Goal: Information Seeking & Learning: Learn about a topic

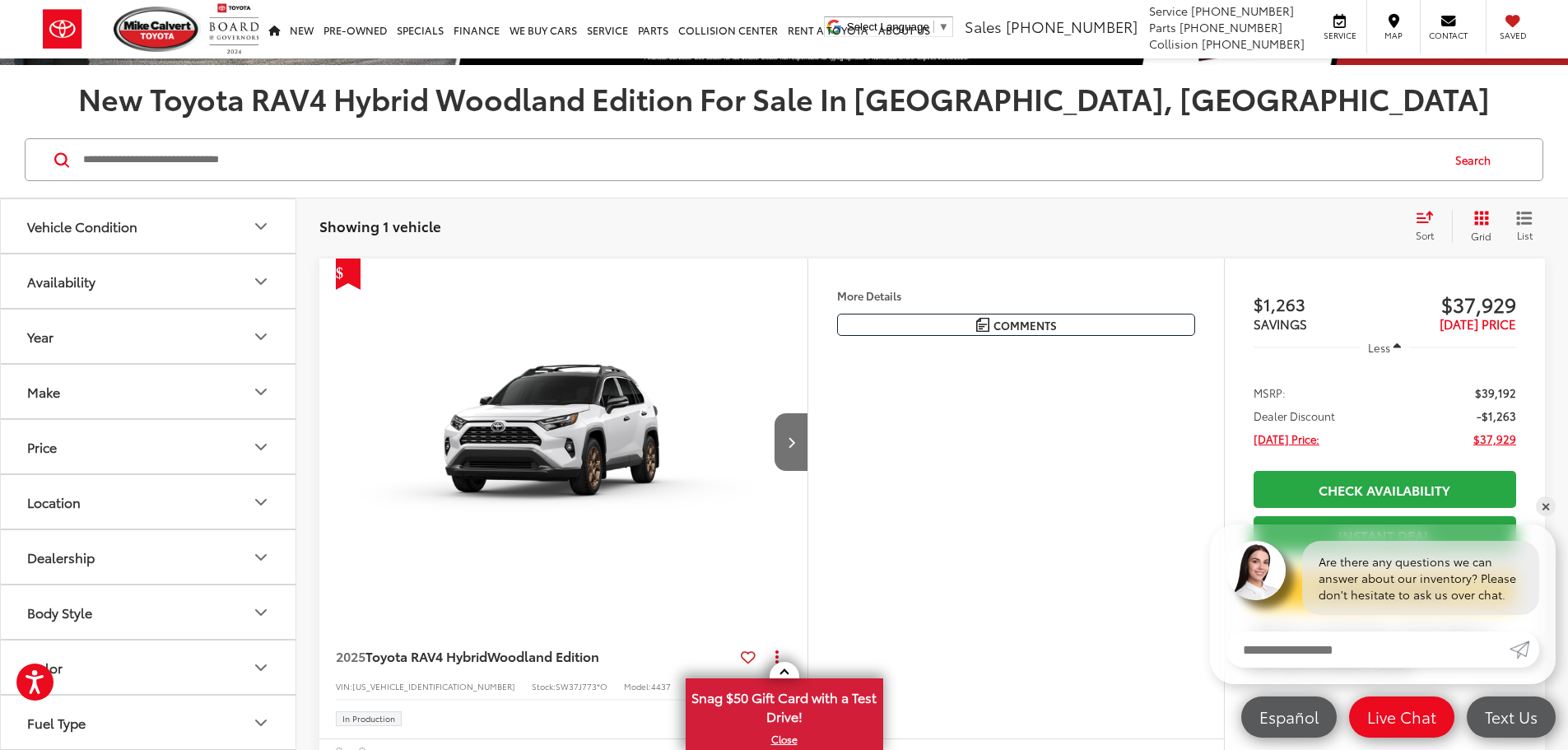
scroll to position [246, 0]
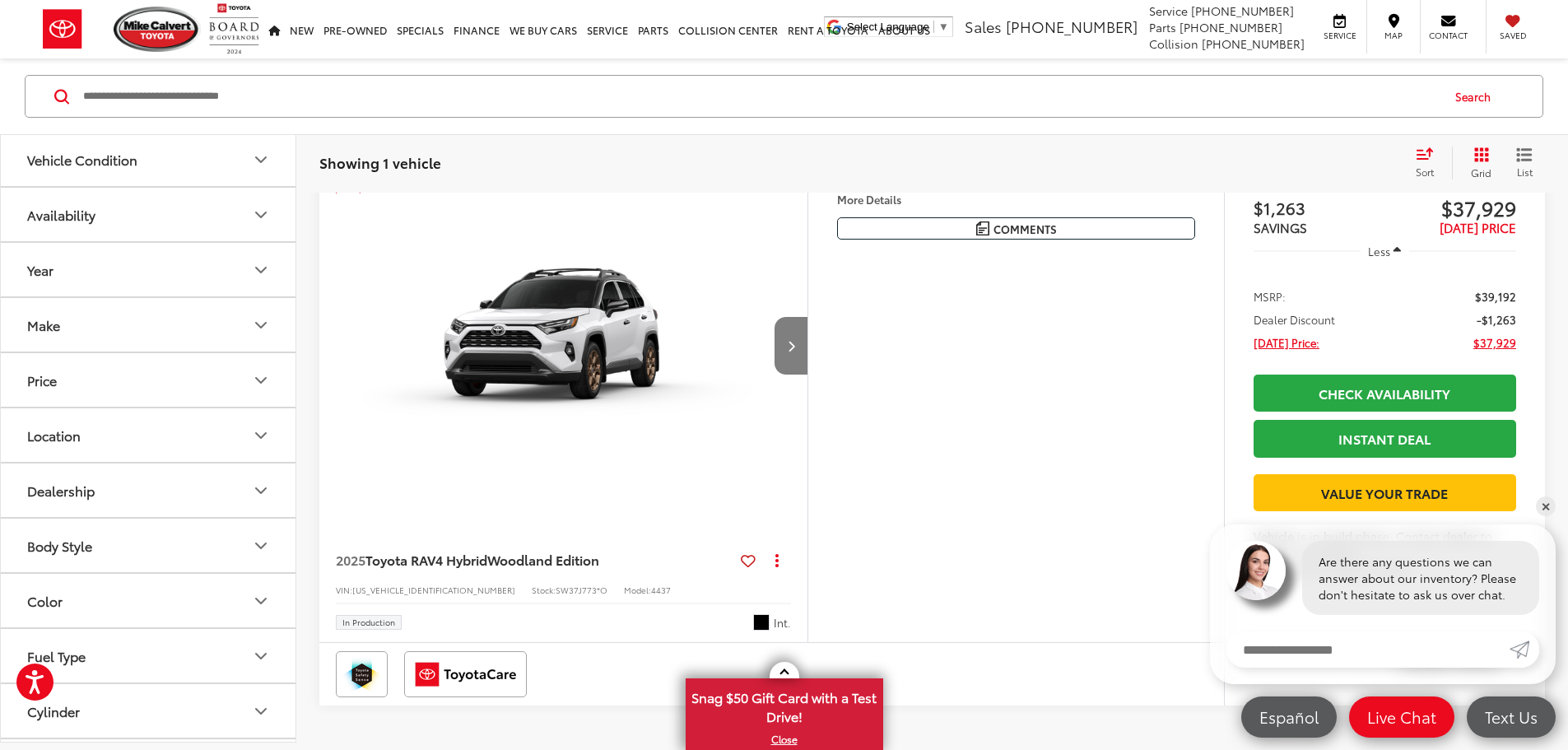
click at [795, 351] on icon "Next image" at bounding box center [791, 345] width 8 height 12
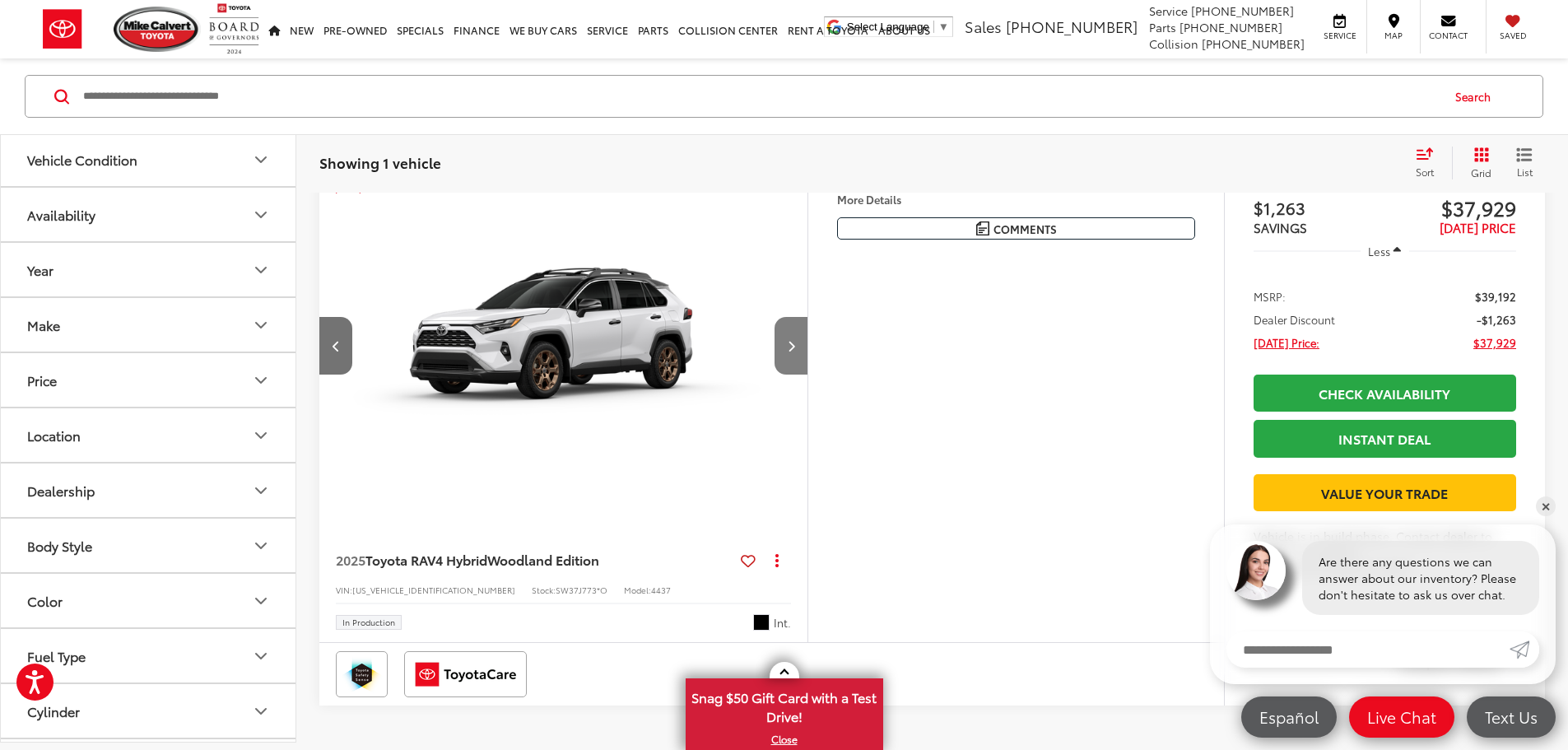
click at [795, 351] on icon "Next image" at bounding box center [791, 345] width 8 height 12
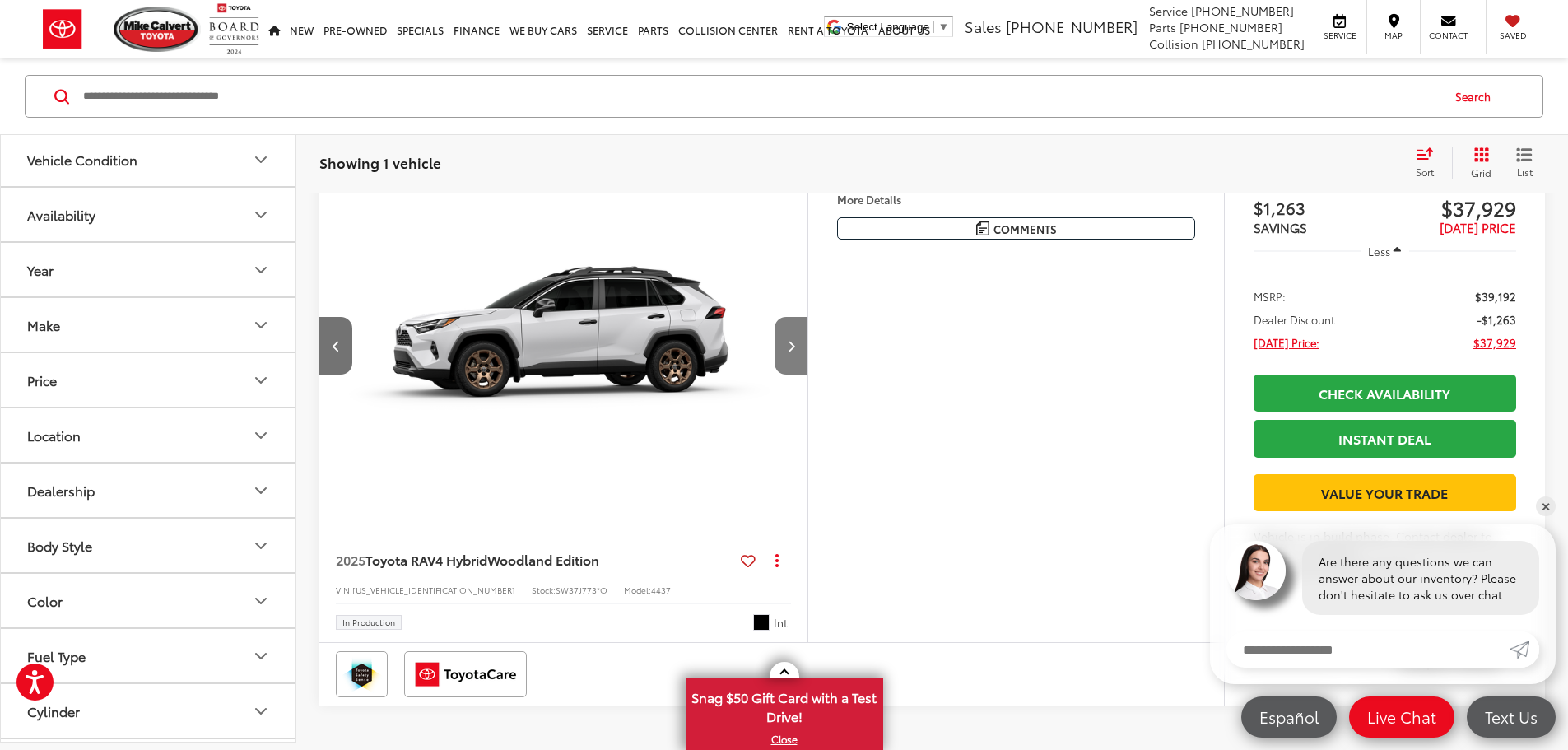
scroll to position [0, 1249]
click at [795, 351] on icon "Next image" at bounding box center [791, 345] width 8 height 12
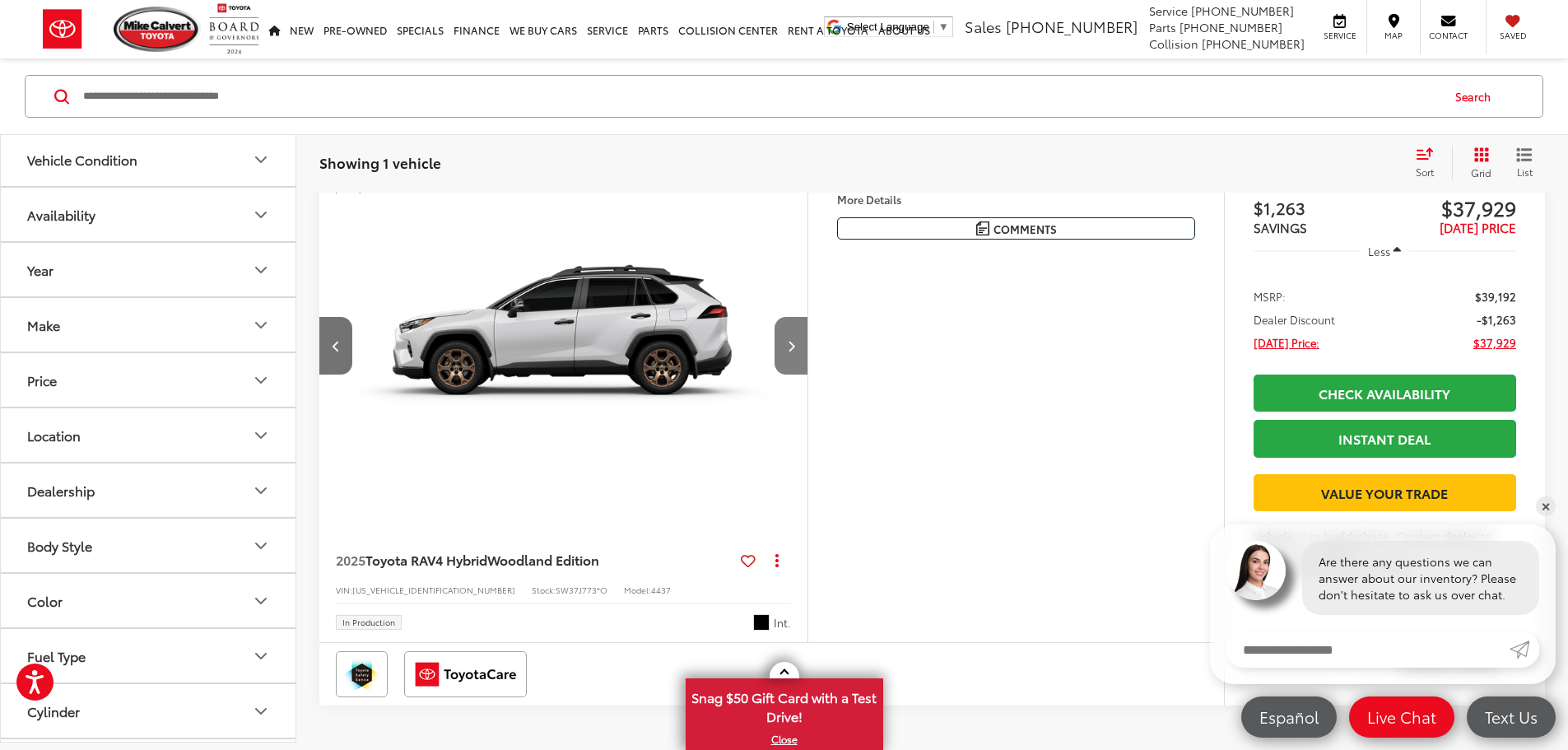
click at [795, 351] on icon "Next image" at bounding box center [791, 345] width 8 height 12
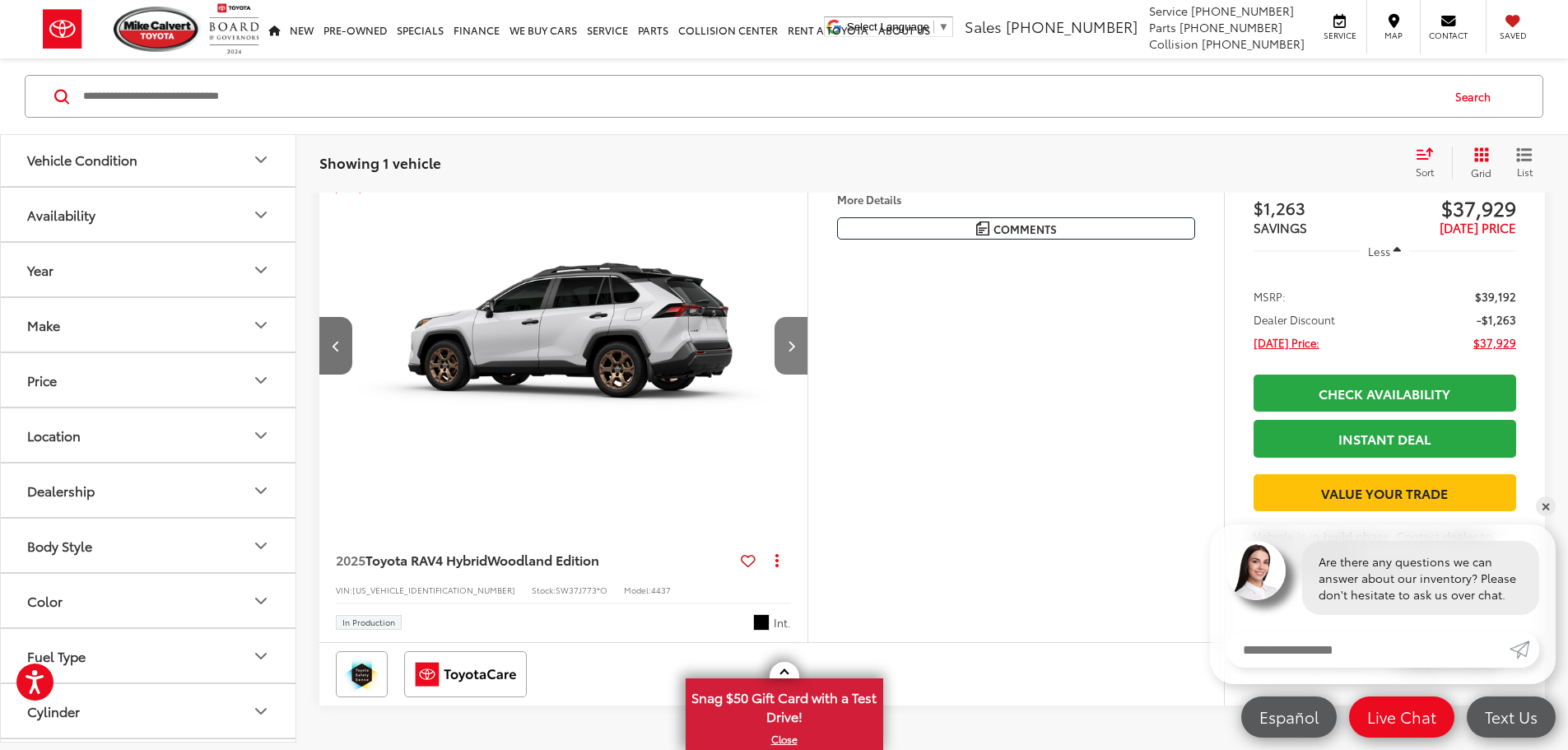
click at [795, 351] on icon "Next image" at bounding box center [791, 345] width 8 height 12
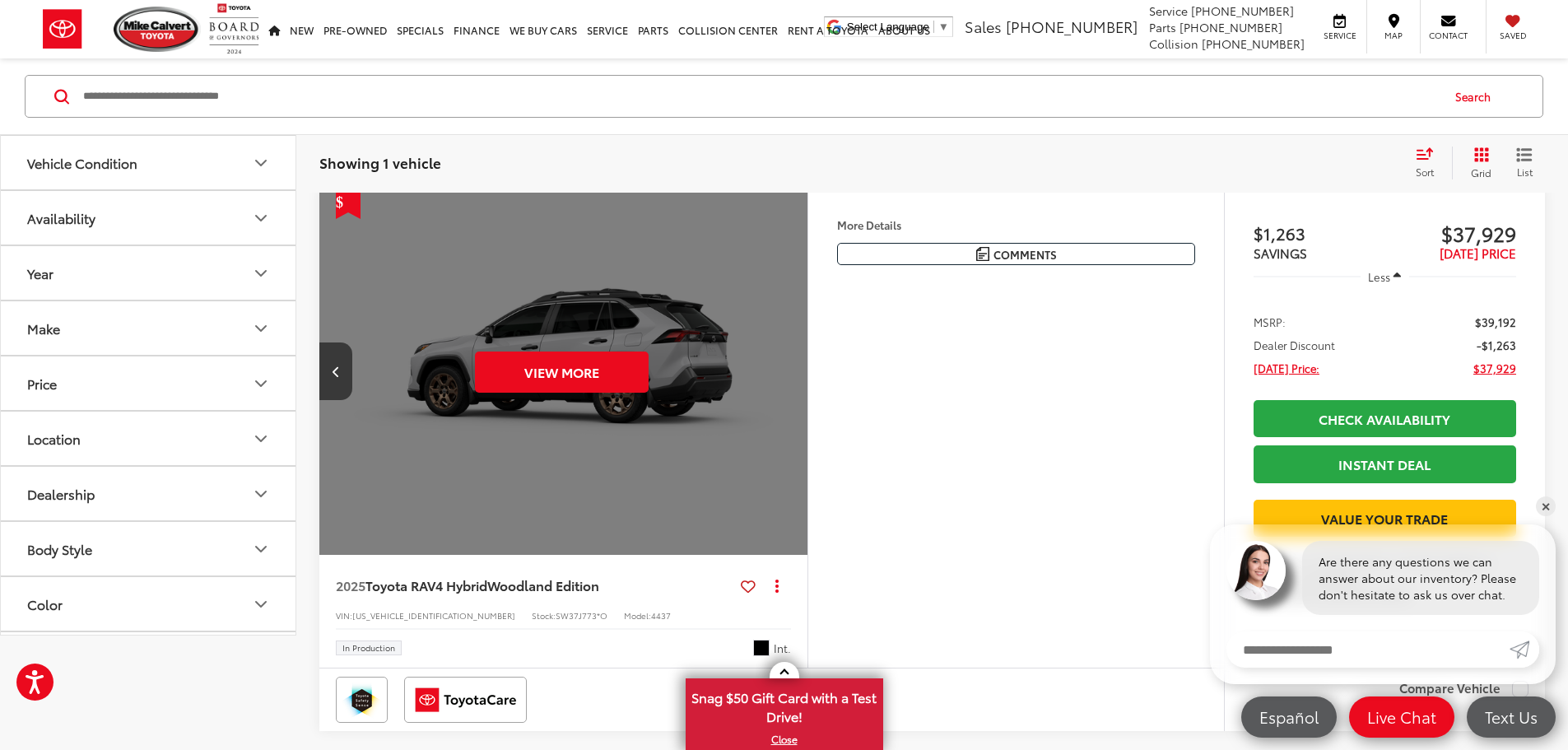
scroll to position [104, 0]
